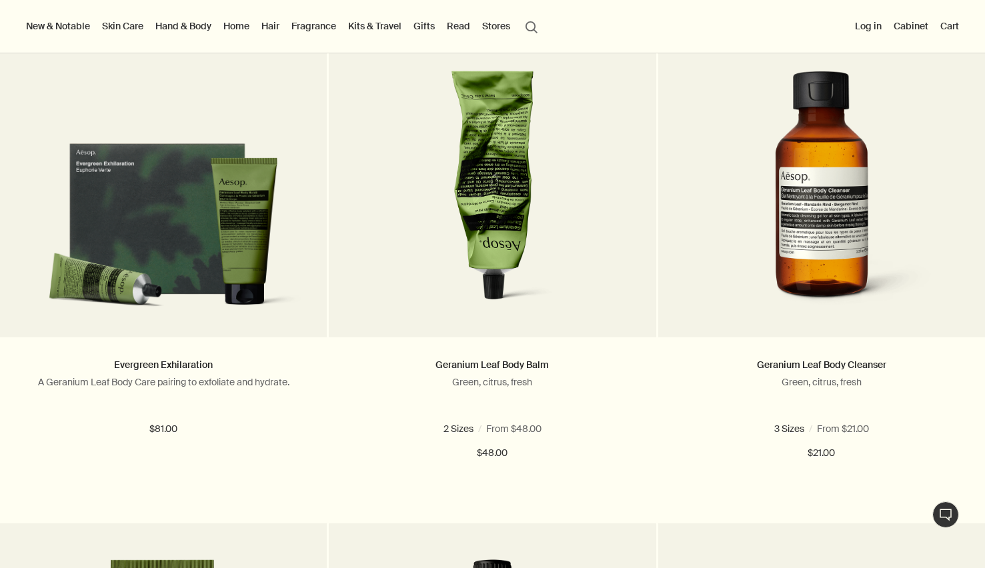
scroll to position [395, 0]
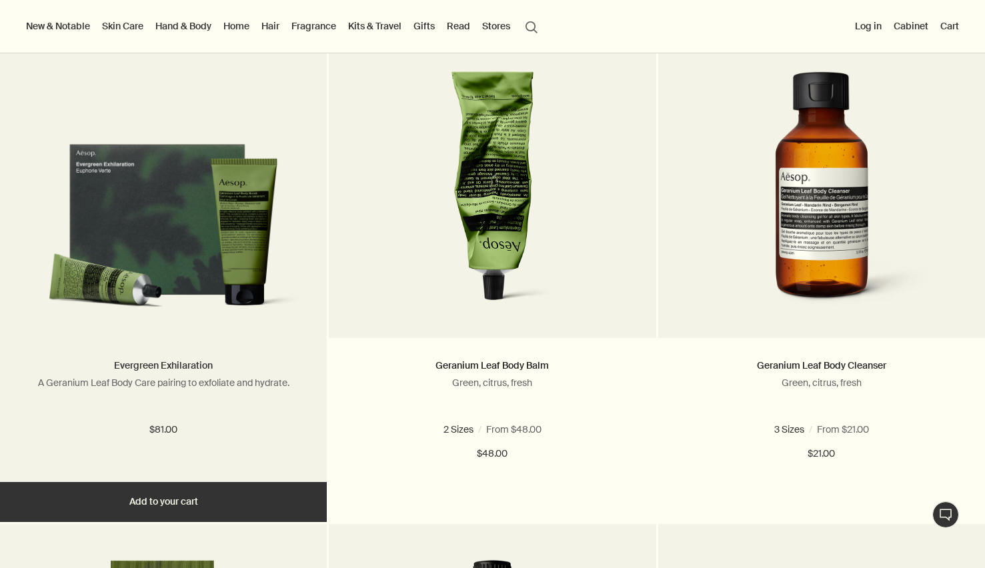
click at [189, 366] on link "Evergreen Exhilaration" at bounding box center [163, 365] width 99 height 12
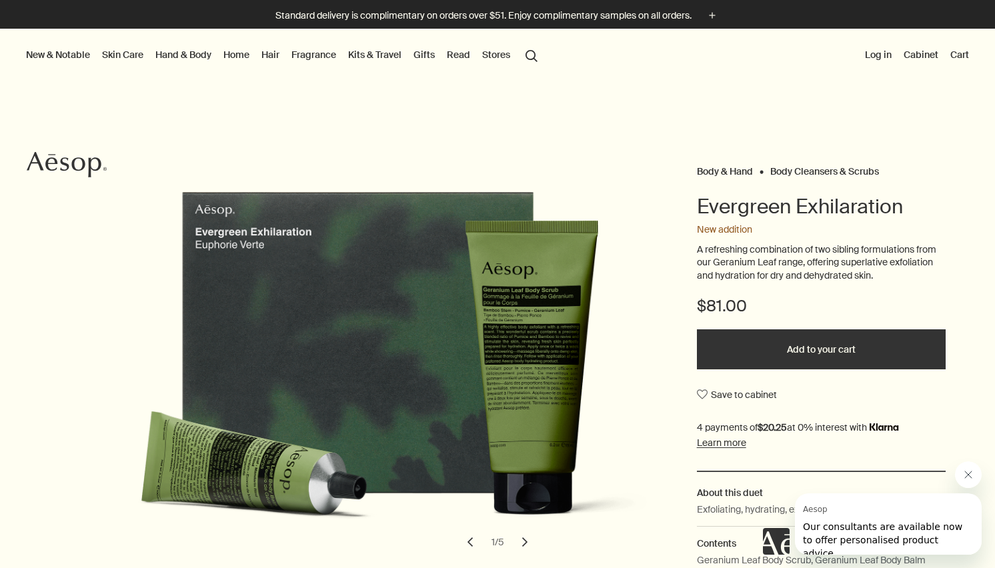
click at [521, 546] on button "chevron" at bounding box center [524, 541] width 29 height 29
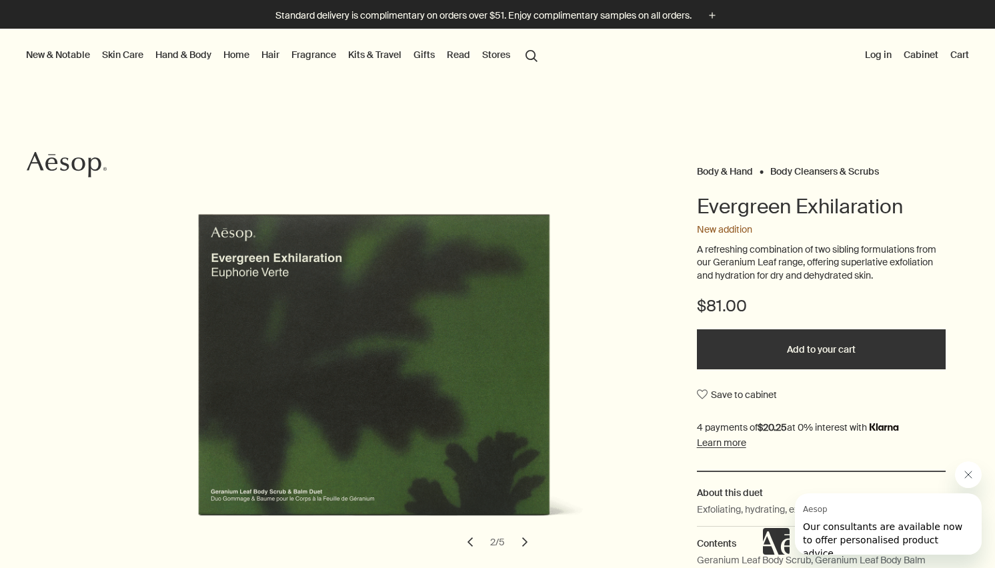
click at [521, 546] on button "chevron" at bounding box center [524, 541] width 29 height 29
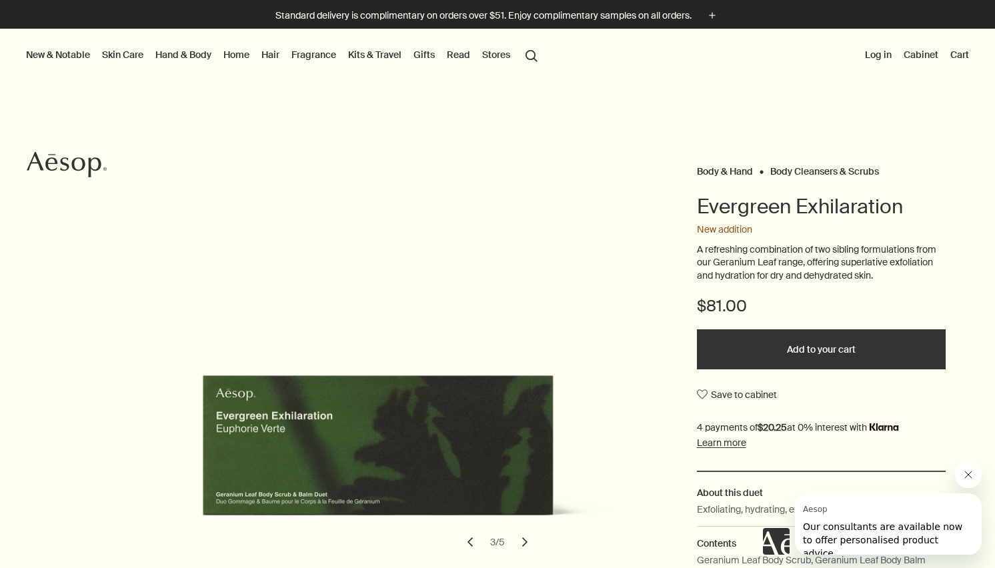
click at [518, 543] on button "chevron" at bounding box center [524, 541] width 29 height 29
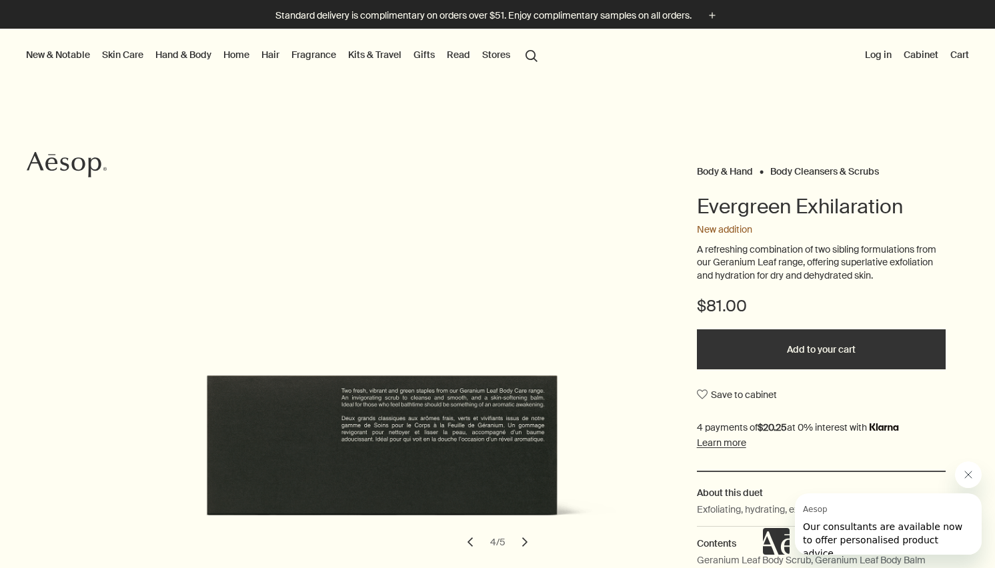
click at [463, 541] on button "chevron" at bounding box center [469, 541] width 29 height 29
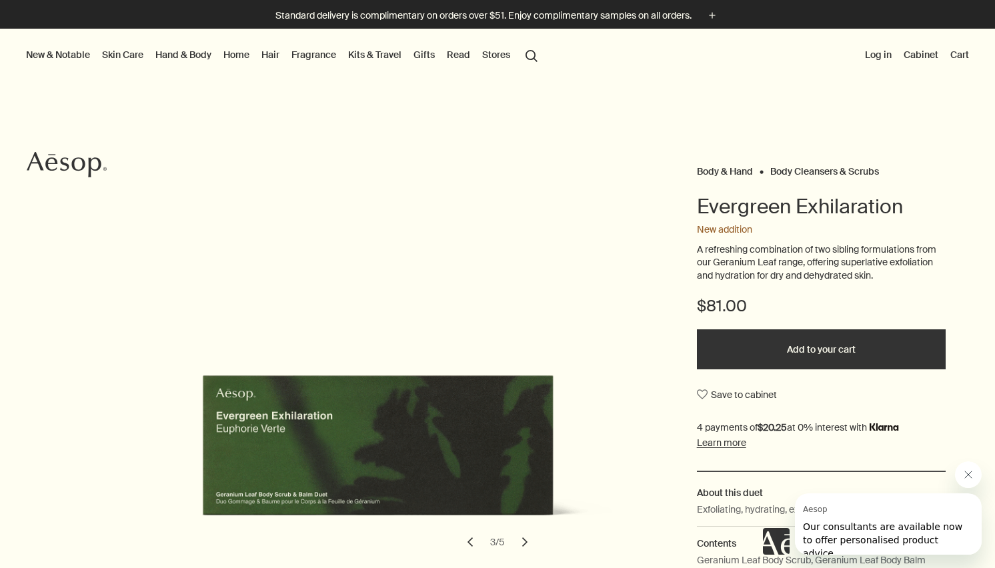
click at [516, 544] on button "chevron" at bounding box center [524, 541] width 29 height 29
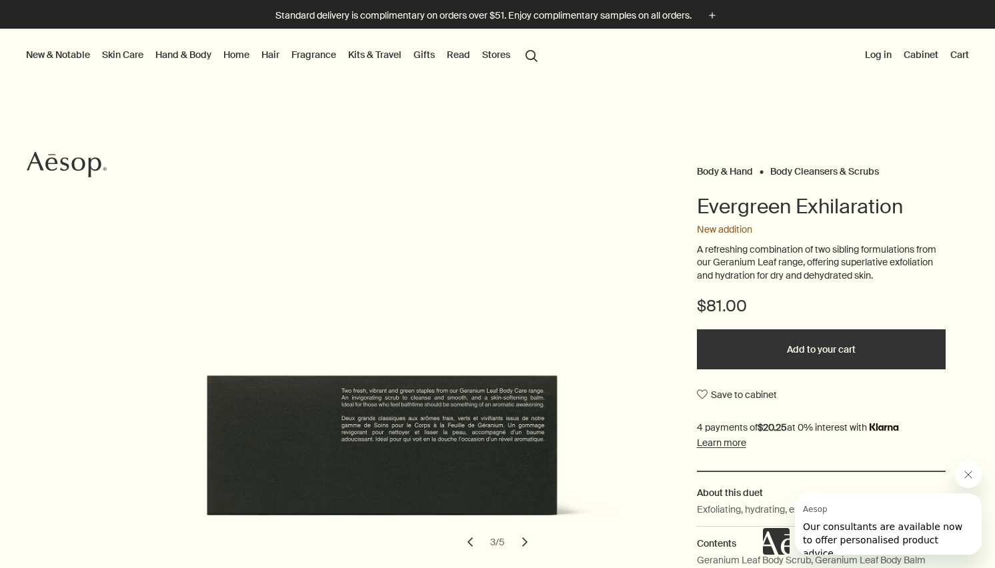
click at [516, 544] on button "chevron" at bounding box center [524, 541] width 29 height 29
click at [469, 543] on button "chevron" at bounding box center [469, 541] width 29 height 29
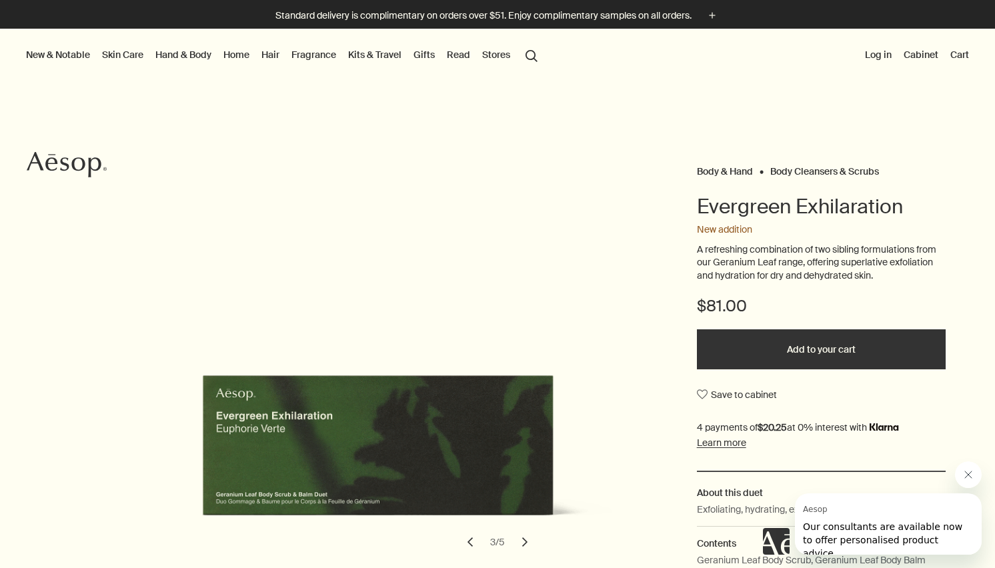
click at [469, 543] on button "chevron" at bounding box center [469, 541] width 29 height 29
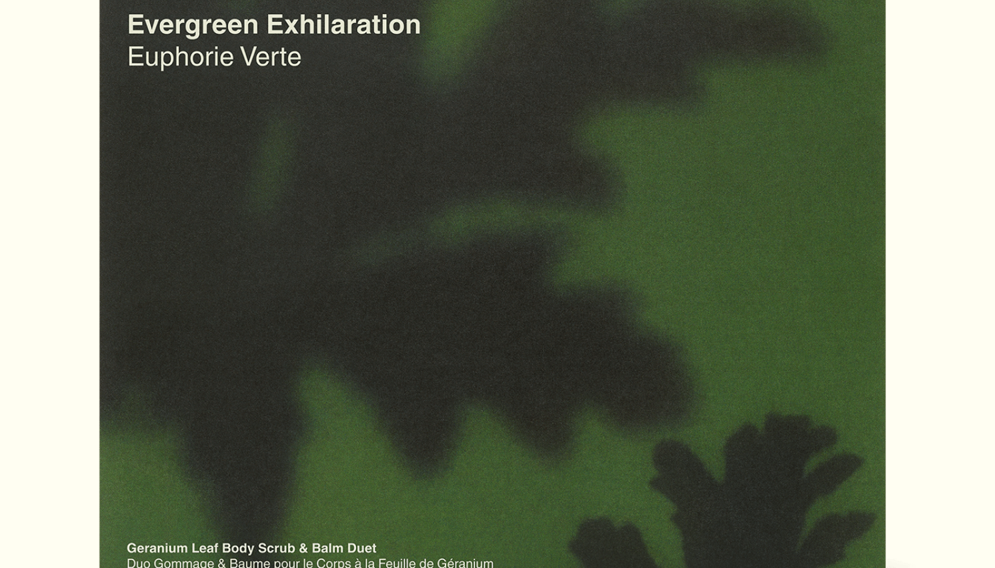
scroll to position [112, 0]
